Goal: Task Accomplishment & Management: Manage account settings

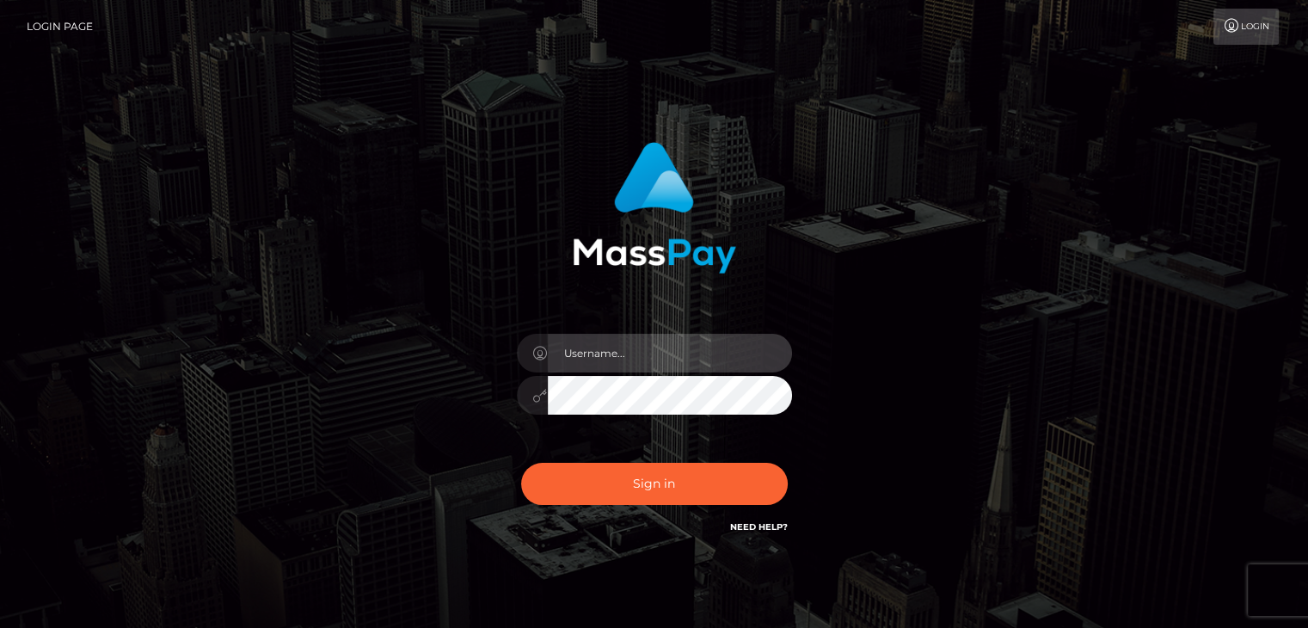
click at [635, 354] on input "text" at bounding box center [670, 353] width 244 height 39
type input "[EMAIL_ADDRESS][DOMAIN_NAME]"
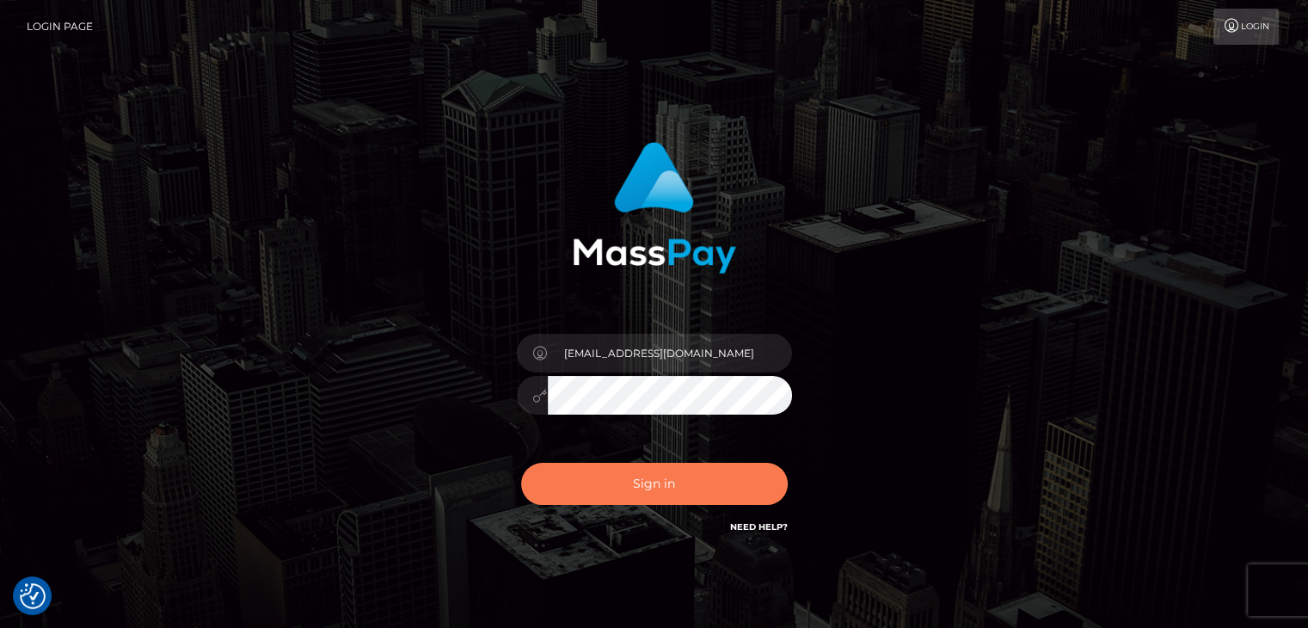
click at [670, 487] on button "Sign in" at bounding box center [654, 484] width 267 height 42
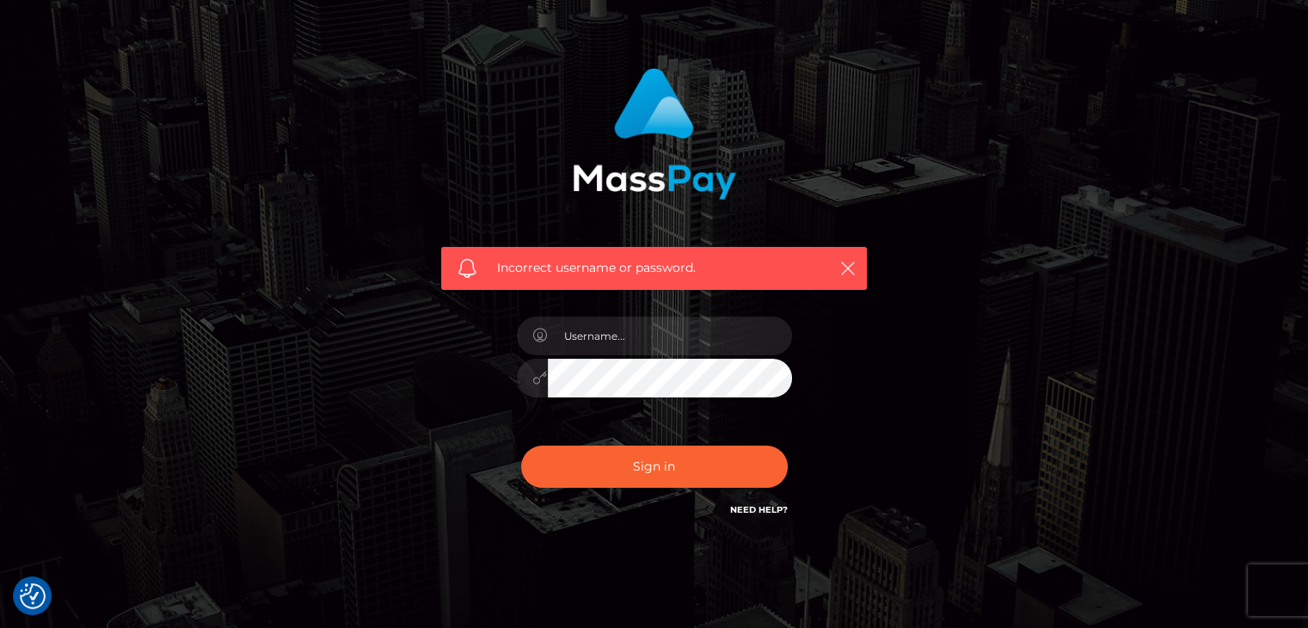
scroll to position [124, 0]
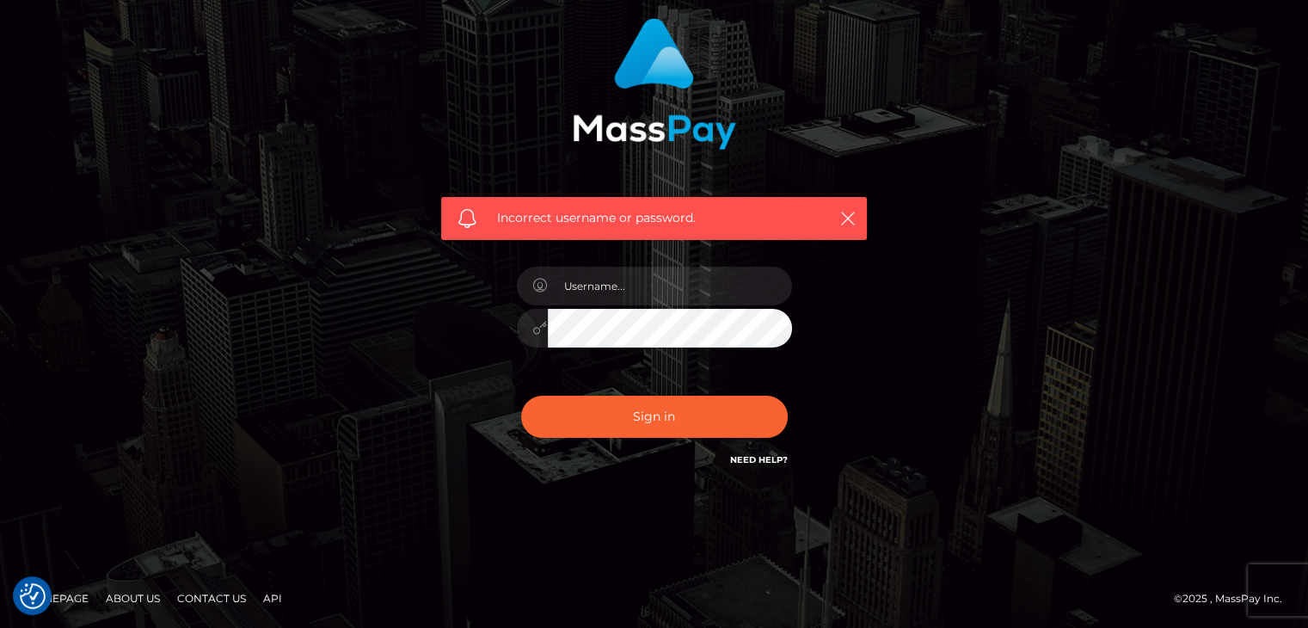
click at [769, 462] on link "Need Help?" at bounding box center [759, 459] width 58 height 11
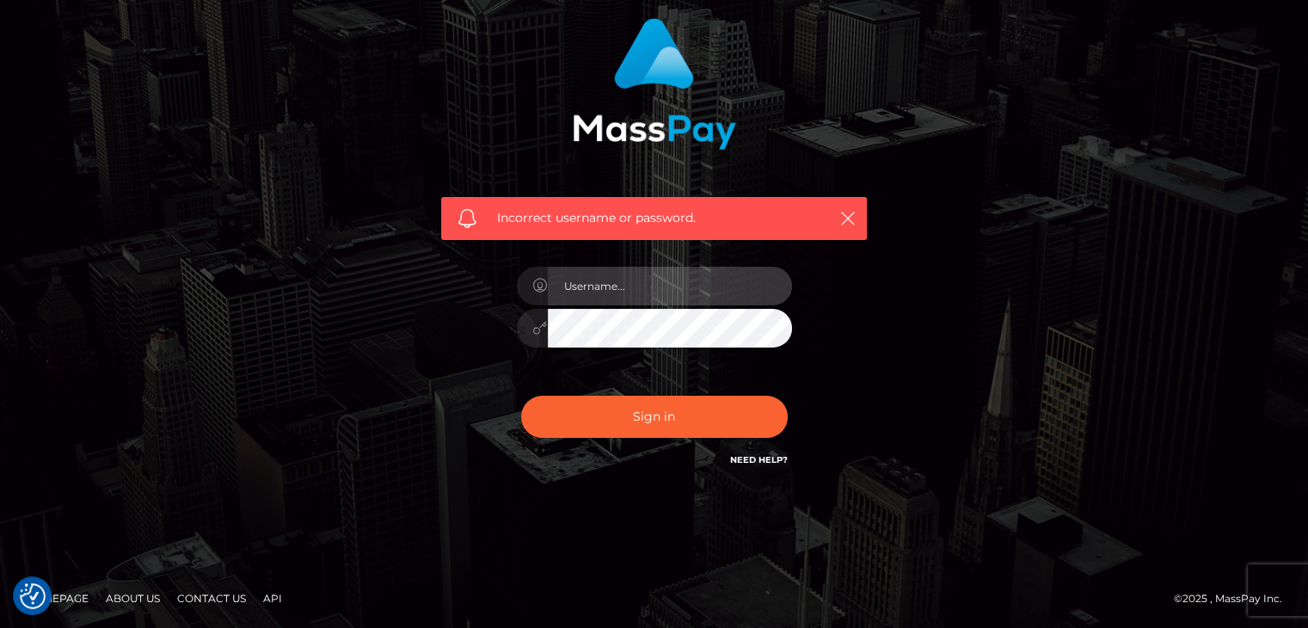
click at [641, 295] on input "text" at bounding box center [670, 286] width 244 height 39
type input "[EMAIL_ADDRESS][DOMAIN_NAME]"
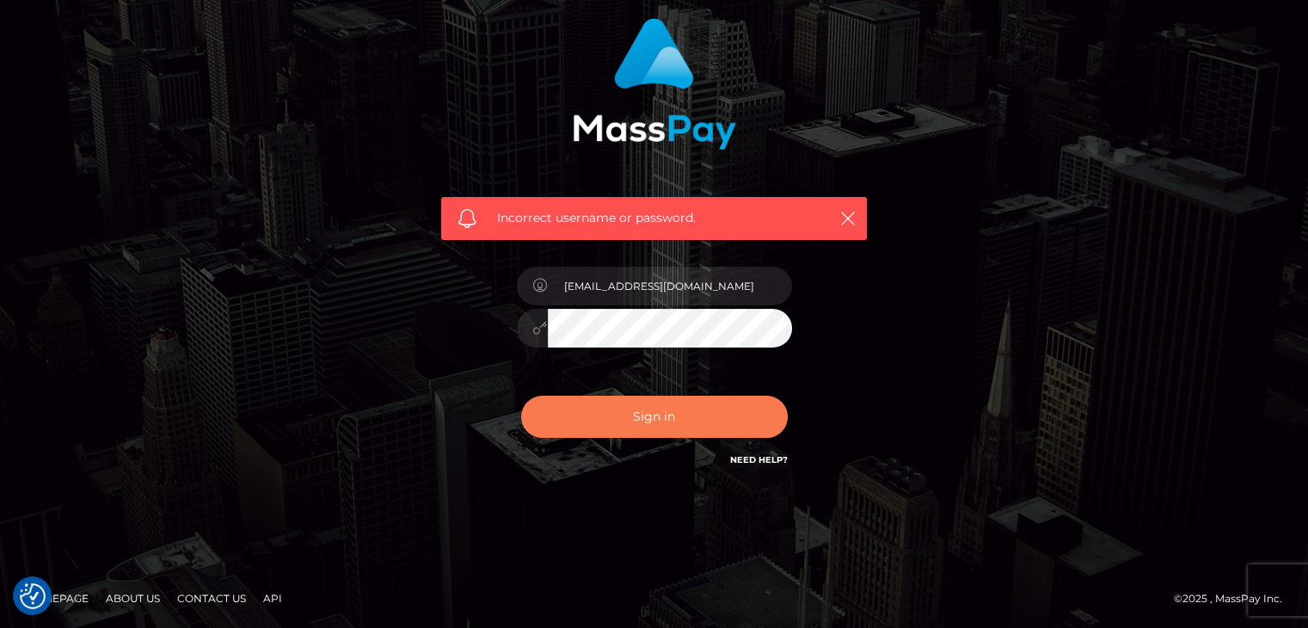
click at [655, 420] on button "Sign in" at bounding box center [654, 416] width 267 height 42
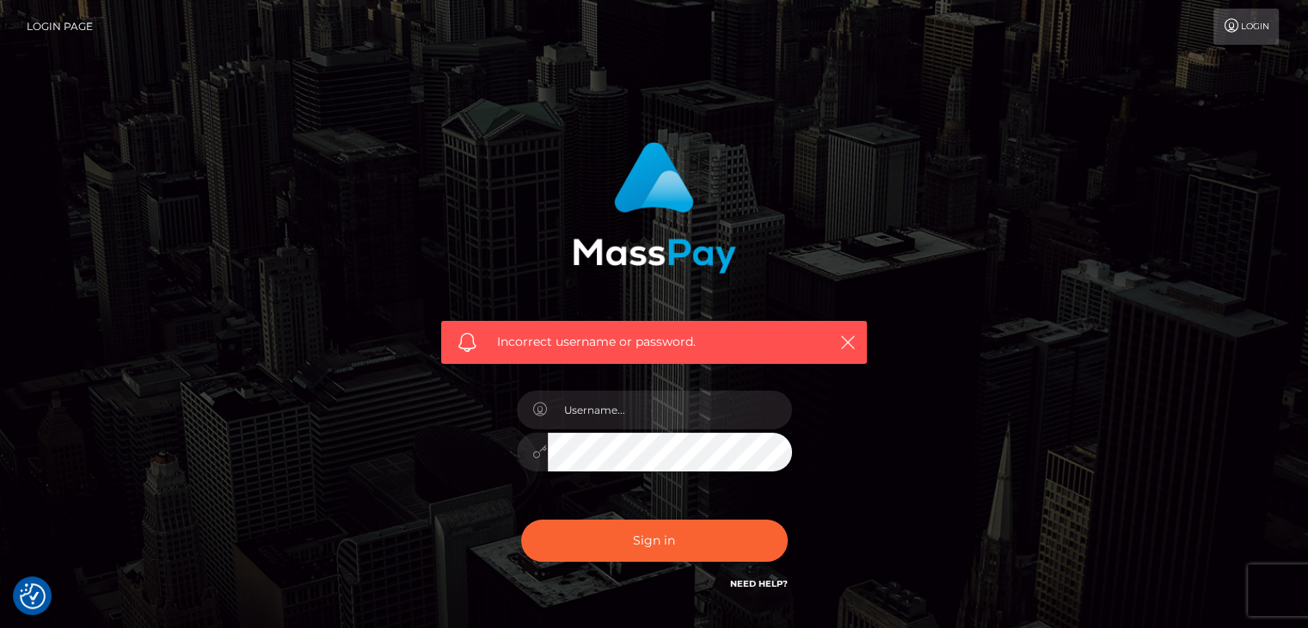
click at [1250, 28] on link "Login" at bounding box center [1245, 27] width 65 height 36
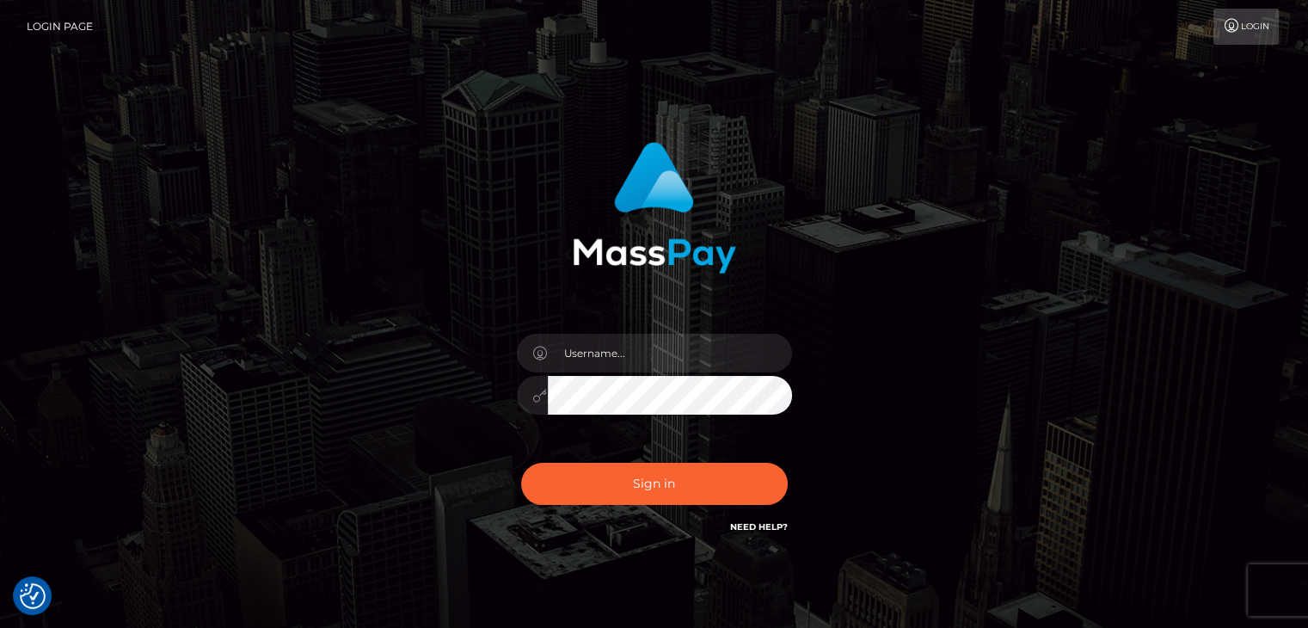
click at [64, 23] on link "Login Page" at bounding box center [60, 27] width 66 height 36
